Goal: Task Accomplishment & Management: Use online tool/utility

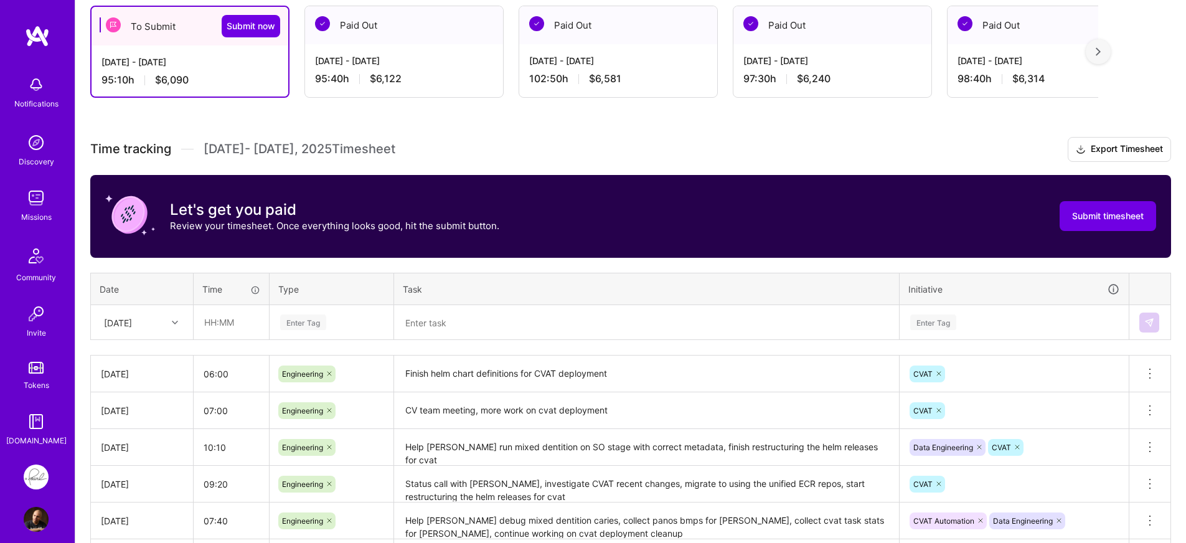
scroll to position [224, 0]
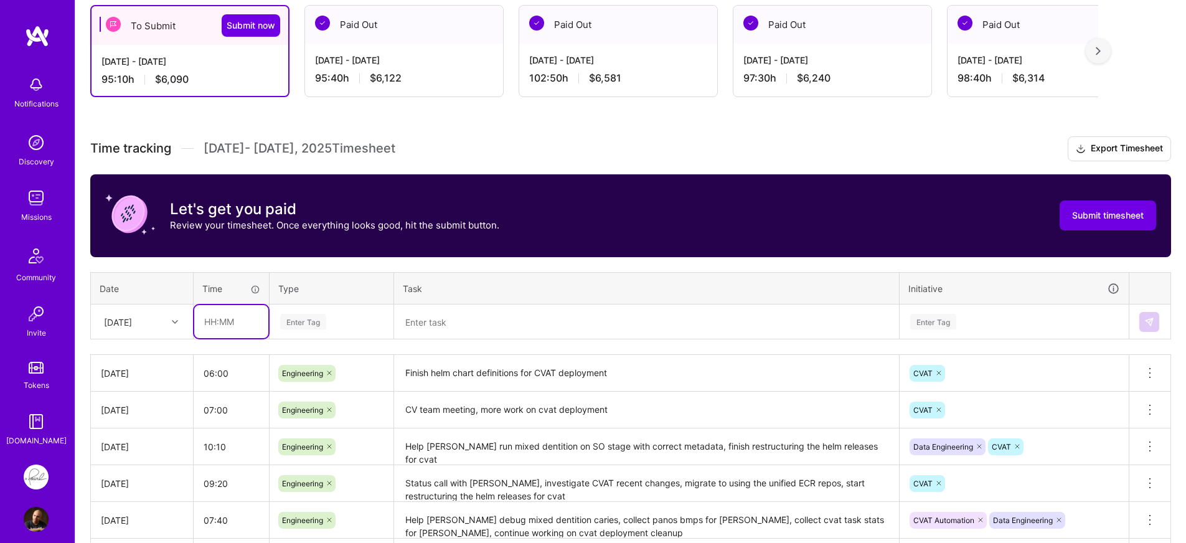
click at [252, 321] on input "text" at bounding box center [231, 321] width 74 height 33
type input "1"
type input "02:00"
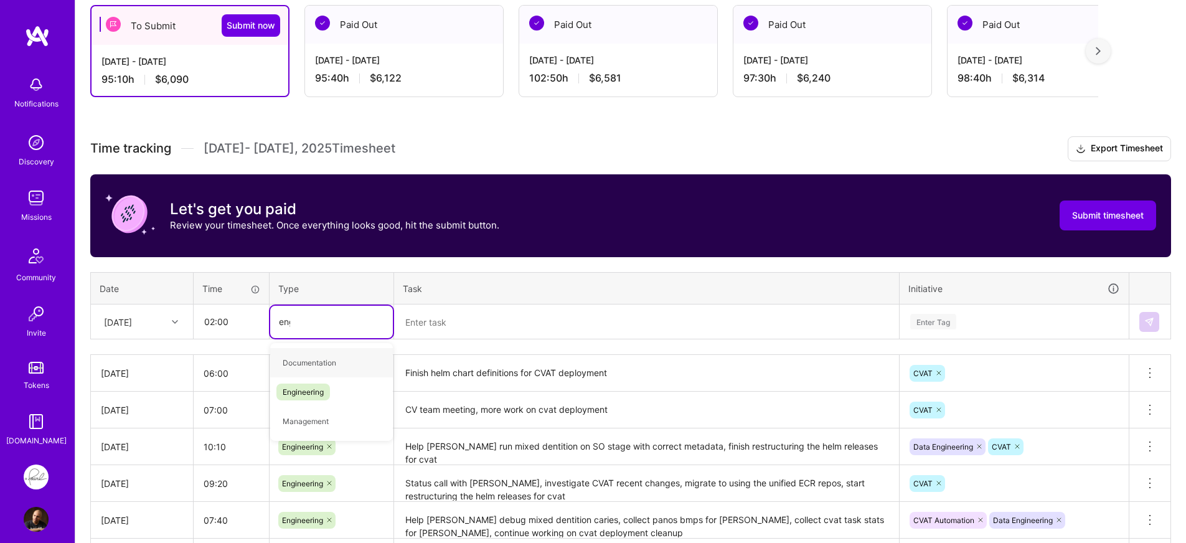
type input "engi"
click at [304, 356] on span "Engineering" at bounding box center [303, 362] width 54 height 17
click at [630, 321] on textarea at bounding box center [646, 322] width 502 height 32
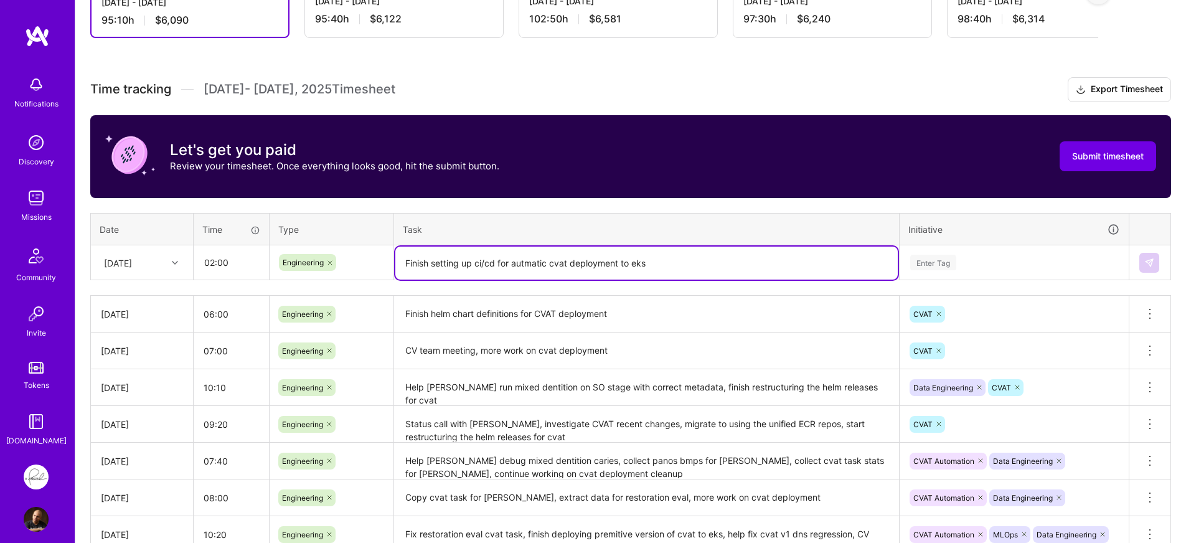
scroll to position [329, 0]
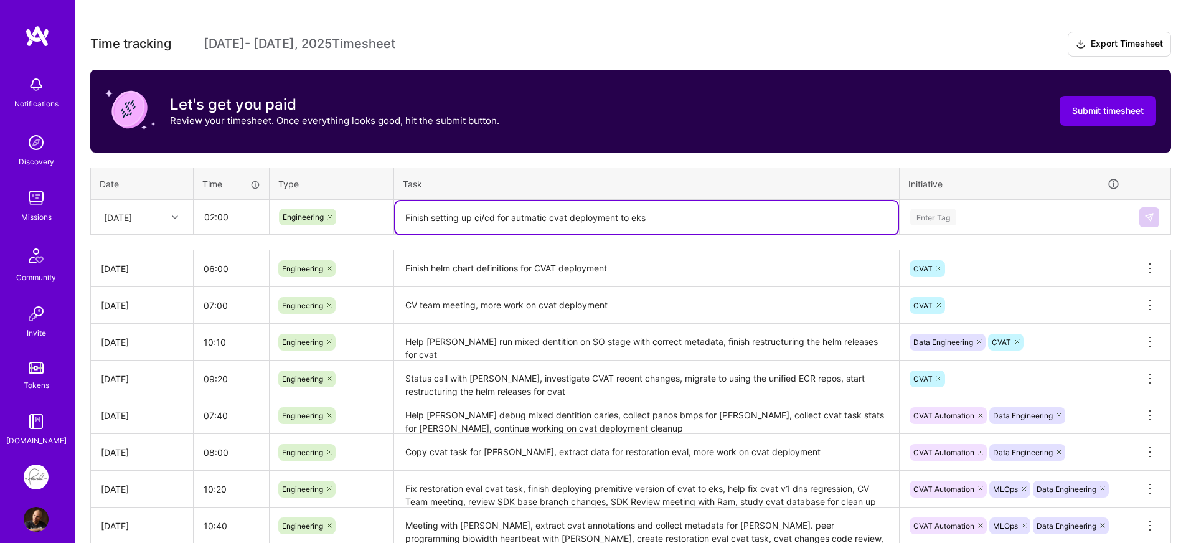
click at [418, 225] on textarea "Finish setting up ci/cd for autmatic cvat deployment to eks" at bounding box center [646, 217] width 502 height 33
click at [420, 220] on textarea "Finish setting up ci/cd for autmatic cvat deployment to eks" at bounding box center [646, 217] width 502 height 33
type textarea "Work on setting up ci/cd for autmatic cvat deployment to eks"
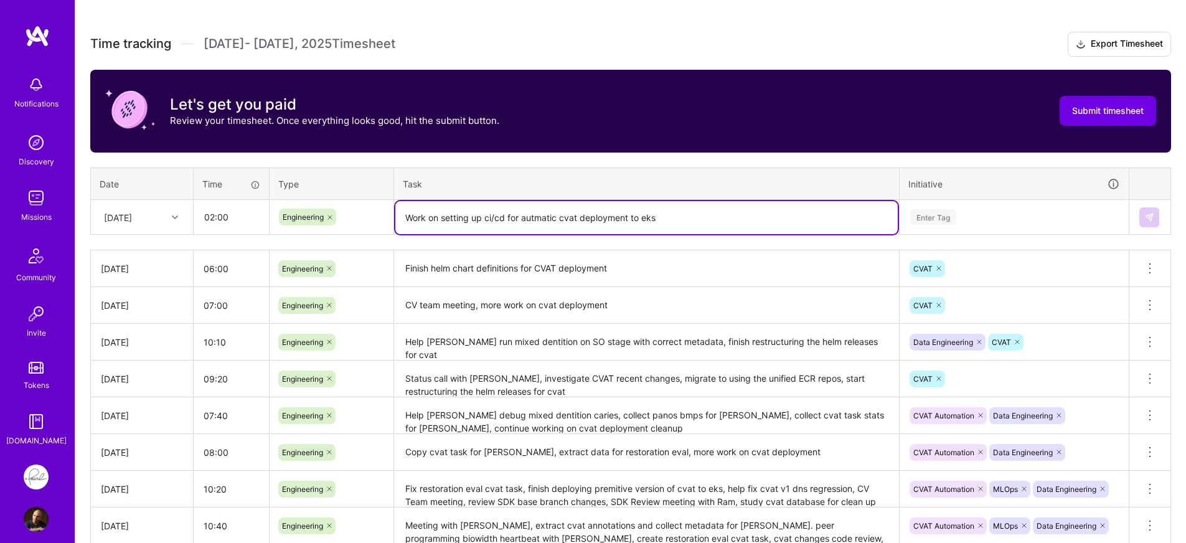
click at [710, 243] on div "Time tracking Aug 16 - Aug 31 , 2025 Timesheet Export Timesheet Let's get you p…" at bounding box center [630, 360] width 1081 height 656
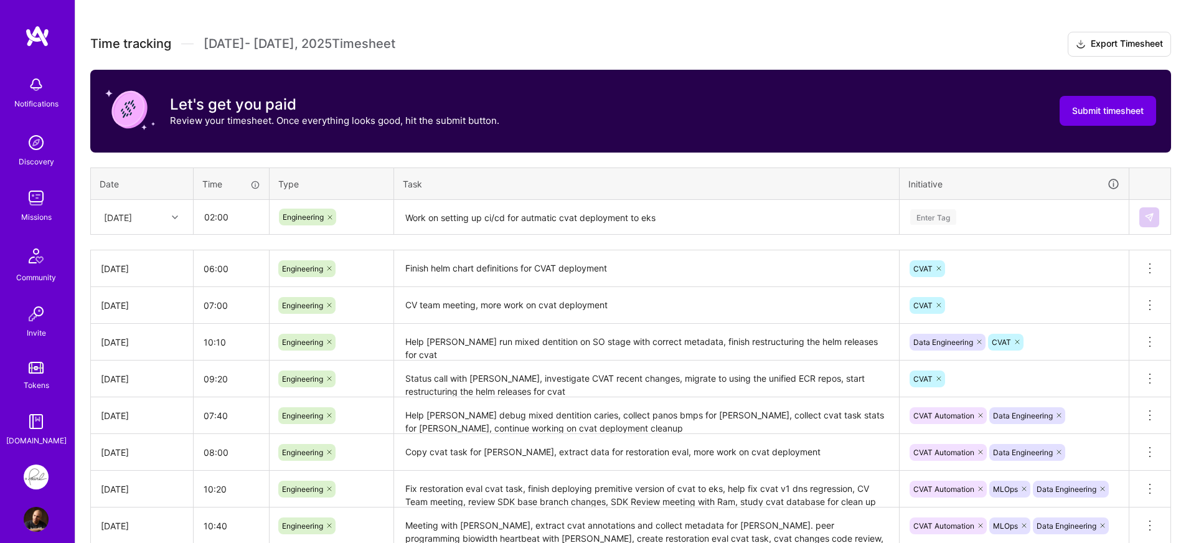
click at [1015, 230] on div "Enter Tag" at bounding box center [1014, 217] width 228 height 32
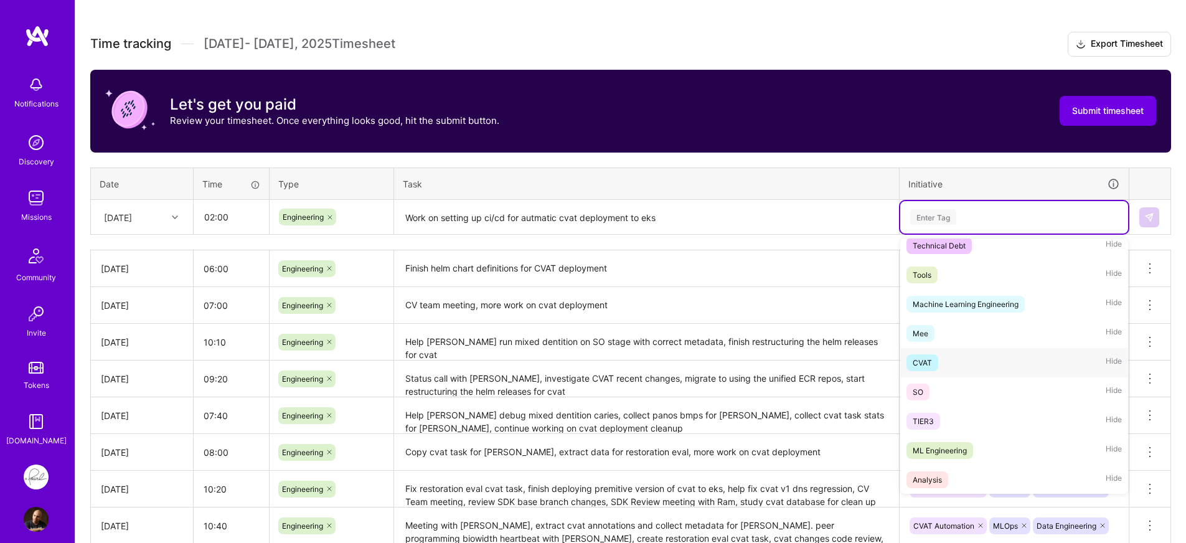
scroll to position [390, 0]
click at [938, 365] on div "CVAT Hide" at bounding box center [1014, 361] width 228 height 29
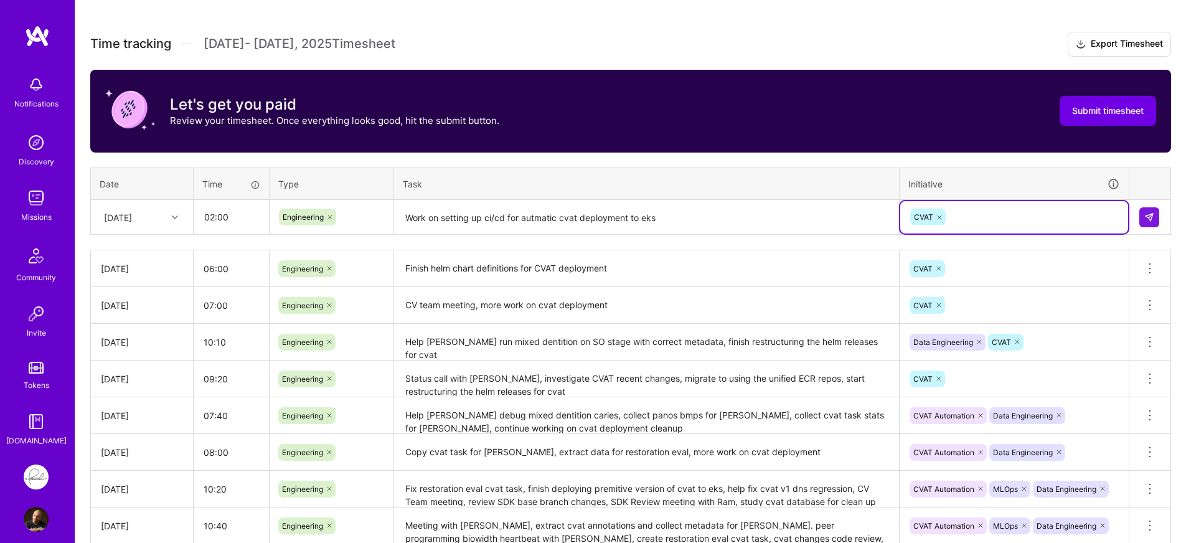
click at [976, 169] on th "Initiative" at bounding box center [1015, 183] width 230 height 32
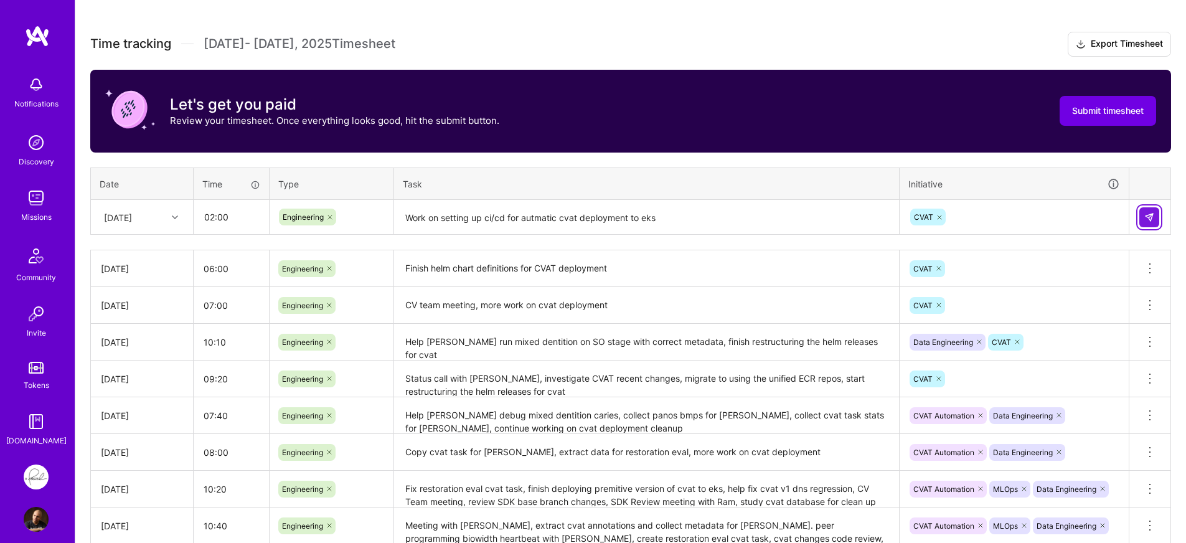
click at [1149, 222] on button at bounding box center [1149, 217] width 20 height 20
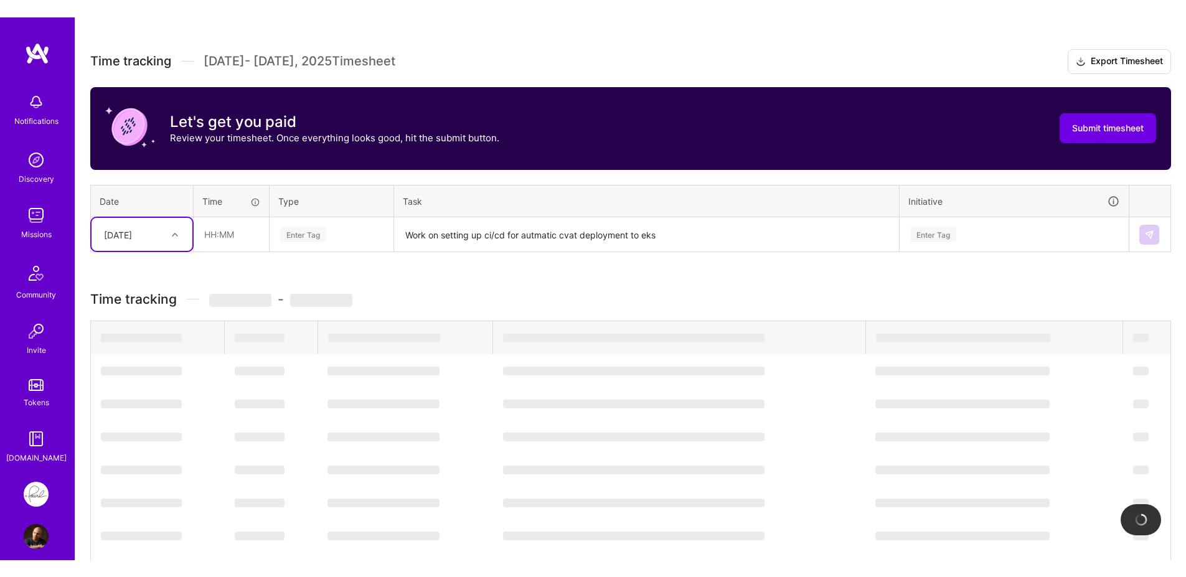
scroll to position [97, 0]
